Goal: Task Accomplishment & Management: Manage account settings

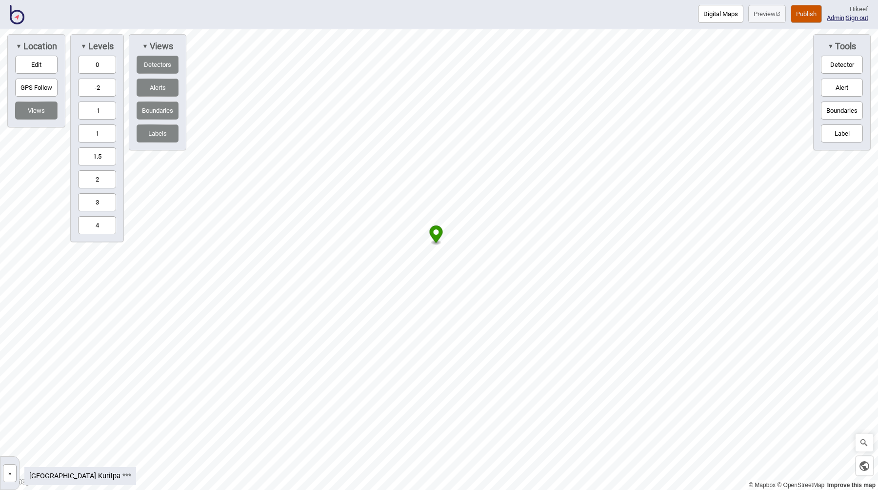
click at [14, 470] on button "»" at bounding box center [10, 473] width 14 height 18
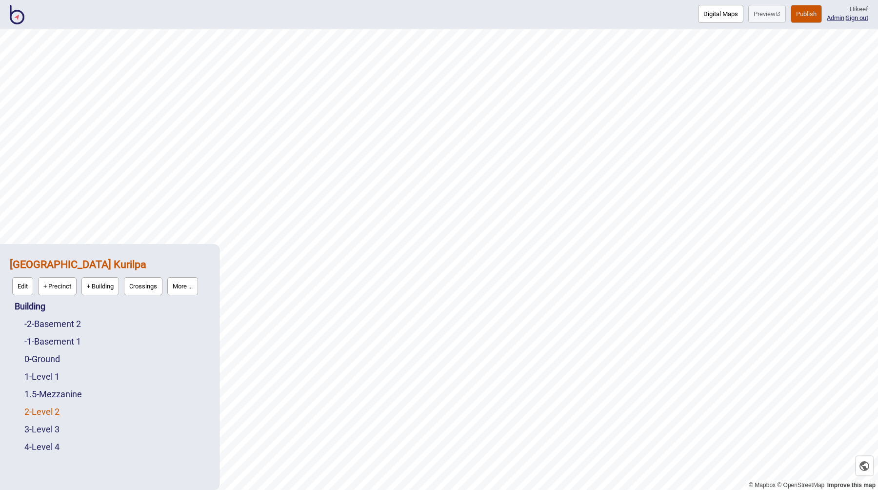
click at [51, 412] on link "2 - Level 2" at bounding box center [41, 411] width 35 height 10
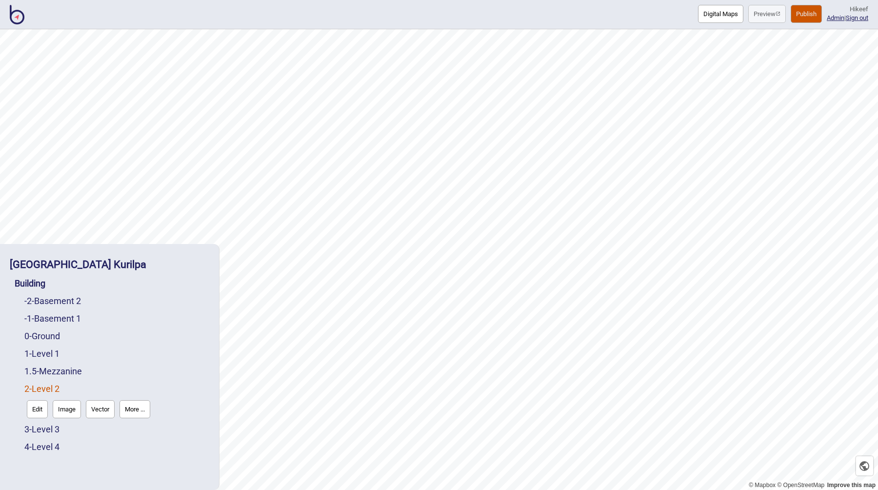
click at [791, 10] on button "Publish" at bounding box center [806, 14] width 31 height 18
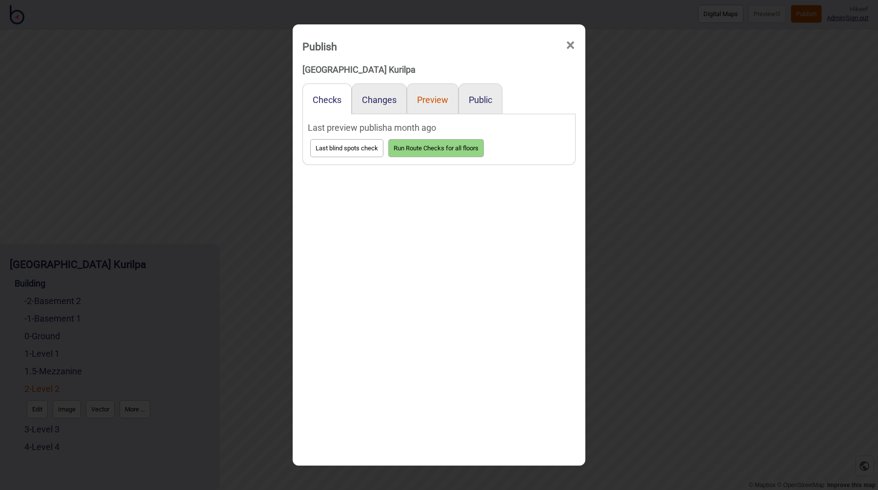
click at [422, 103] on button "Preview" at bounding box center [432, 100] width 31 height 10
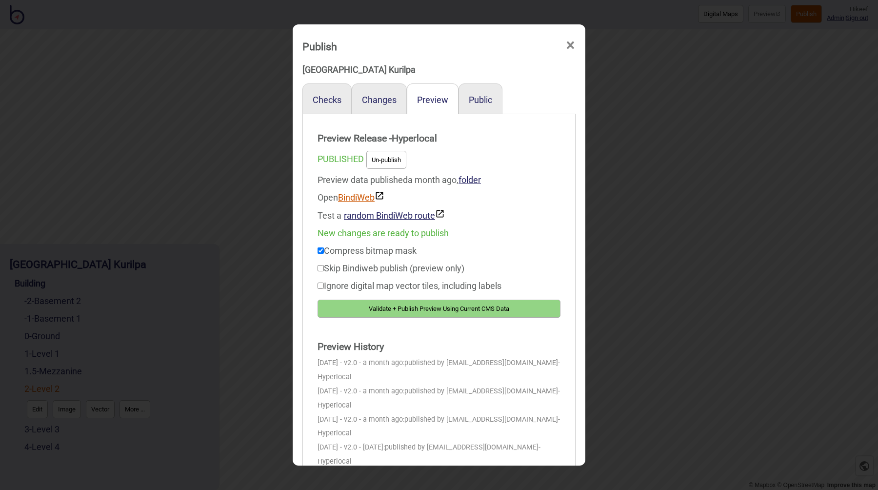
click at [364, 199] on link "BindiWeb" at bounding box center [361, 197] width 46 height 10
click at [258, 234] on div "Publish × Queensland Museum Kurilpa Checks Changes Preview Public Preview Relea…" at bounding box center [439, 245] width 878 height 490
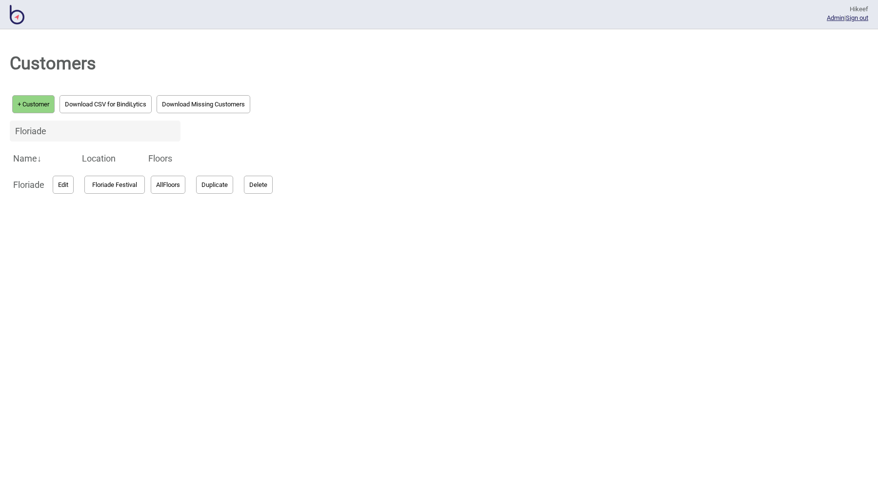
click at [629, 136] on div "Floriade" at bounding box center [439, 131] width 859 height 31
click at [438, 204] on div "Customers + Customer Download CSV for BindiLytics Download Missing Customers Fl…" at bounding box center [439, 259] width 878 height 461
click at [392, 174] on div "Customers + Customer Download CSV for BindiLytics Download Missing Customers Fl…" at bounding box center [439, 259] width 878 height 461
click at [374, 127] on div "Floriade" at bounding box center [439, 131] width 859 height 31
click at [418, 358] on div "Customers + Customer Download CSV for BindiLytics Download Missing Customers Fl…" at bounding box center [439, 259] width 878 height 461
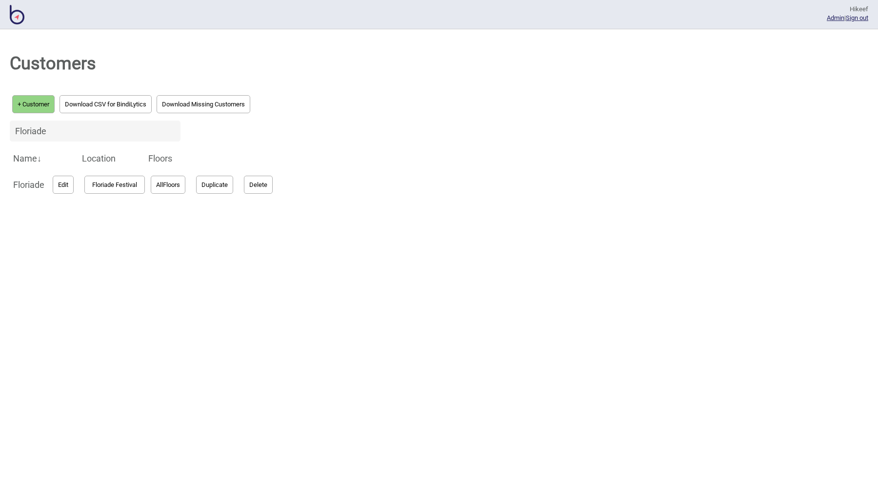
click at [497, 172] on div "Customers + Customer Download CSV for BindiLytics Download Missing Customers Fl…" at bounding box center [439, 259] width 878 height 461
click at [375, 199] on div "Customers + Customer Download CSV for BindiLytics Download Missing Customers Fl…" at bounding box center [439, 259] width 878 height 461
click at [372, 192] on div "Customers + Customer Download CSV for BindiLytics Download Missing Customers Fl…" at bounding box center [439, 259] width 878 height 461
